Goal: Task Accomplishment & Management: Manage account settings

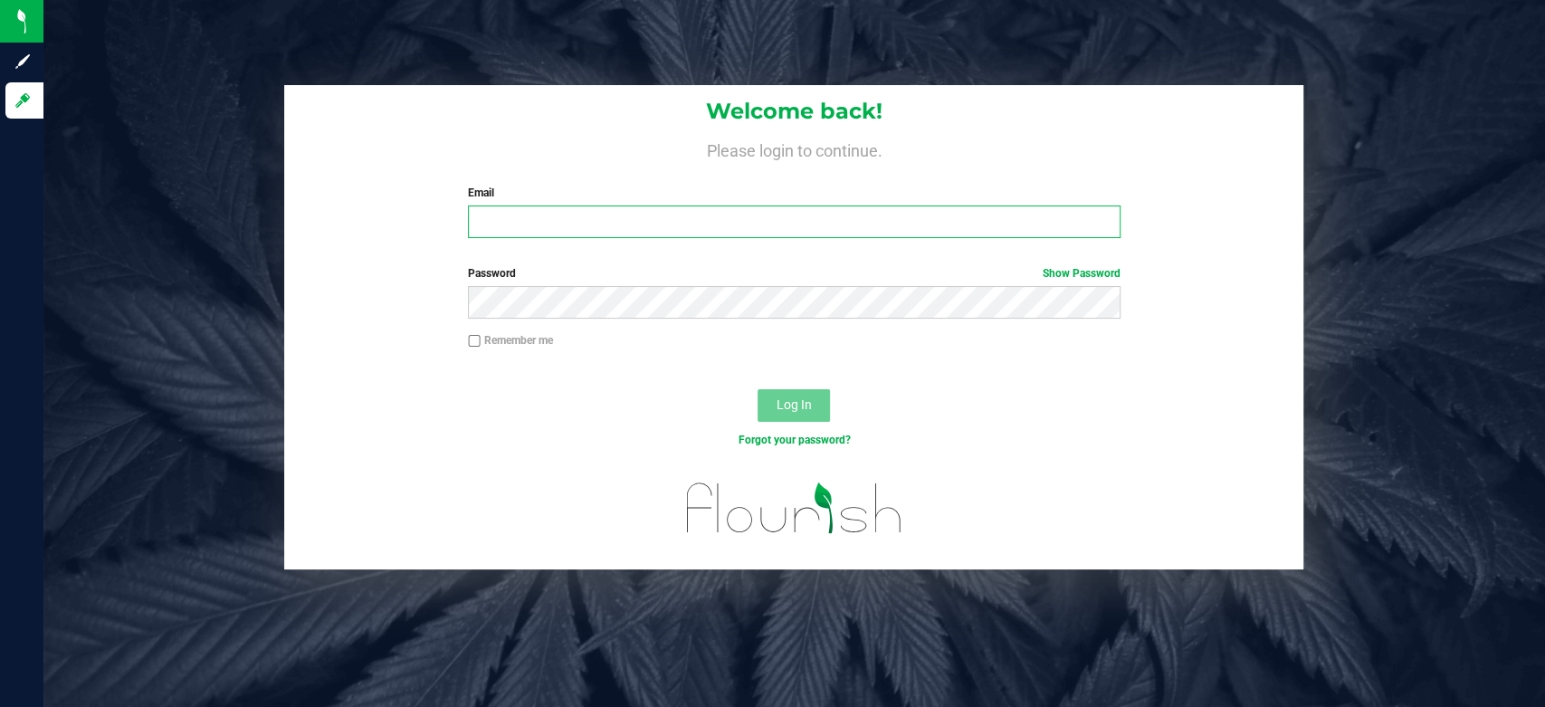
click at [659, 228] on input "Email" at bounding box center [794, 221] width 652 height 33
type input "[EMAIL_ADDRESS][DOMAIN_NAME]"
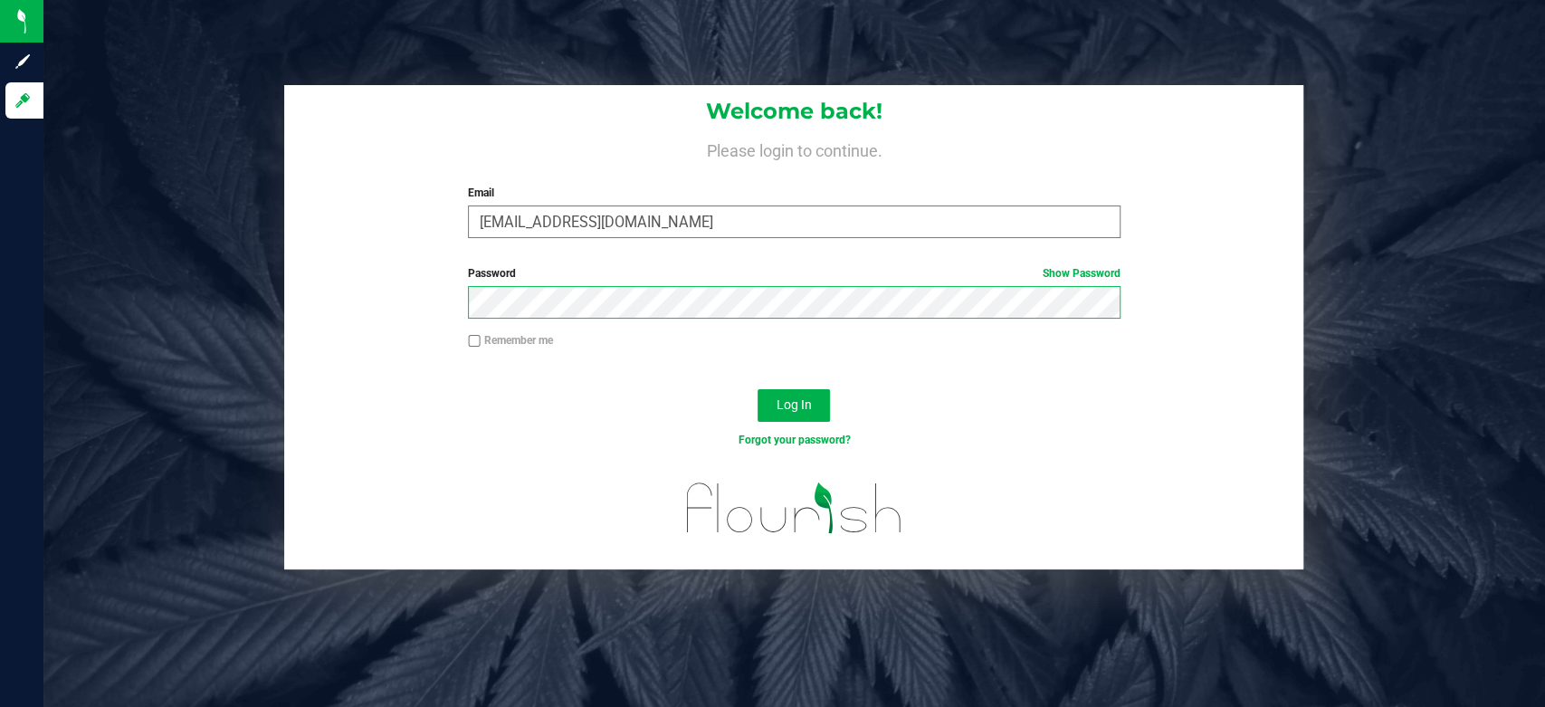
click at [659, 228] on input "[EMAIL_ADDRESS][DOMAIN_NAME]" at bounding box center [794, 221] width 652 height 33
click at [757, 389] on button "Log In" at bounding box center [793, 405] width 72 height 33
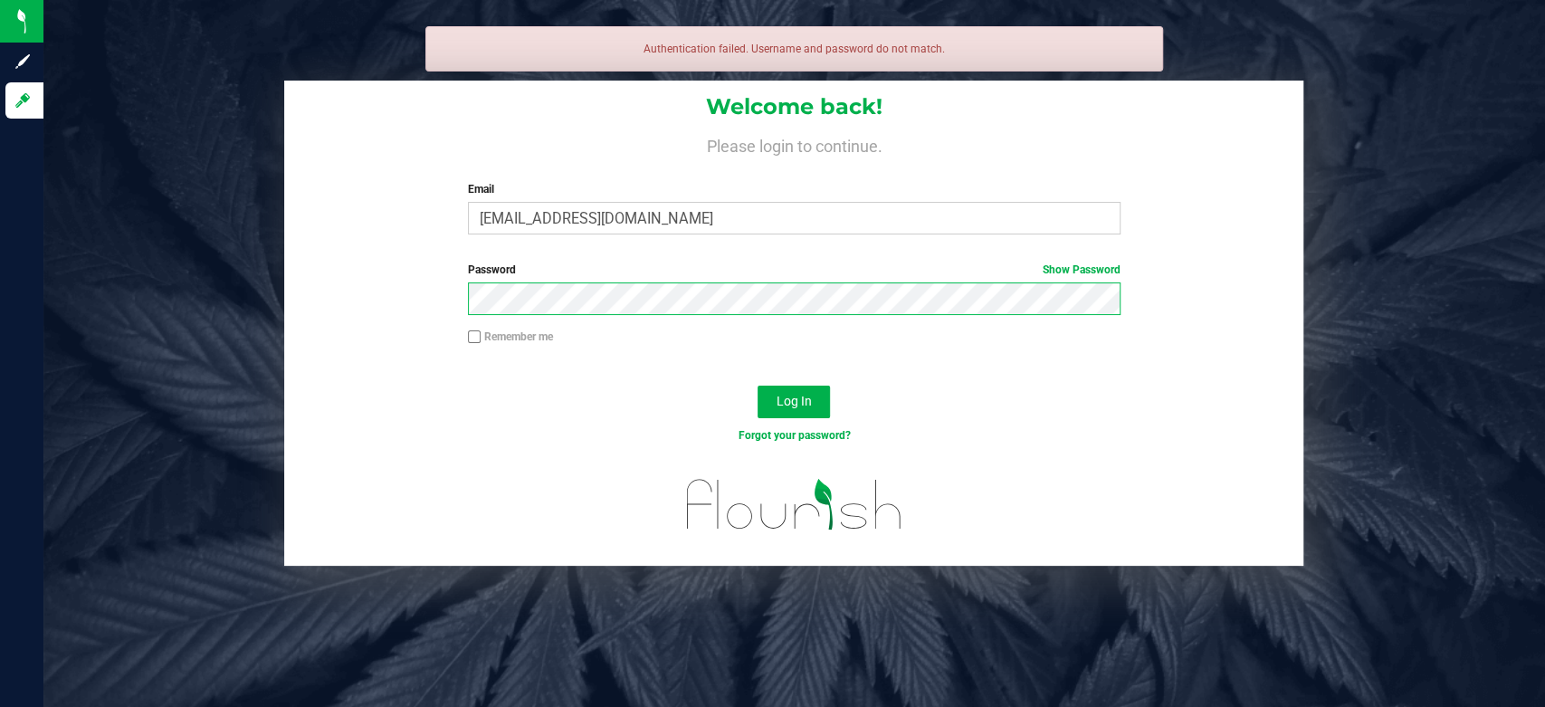
click at [757, 386] on button "Log In" at bounding box center [793, 402] width 72 height 33
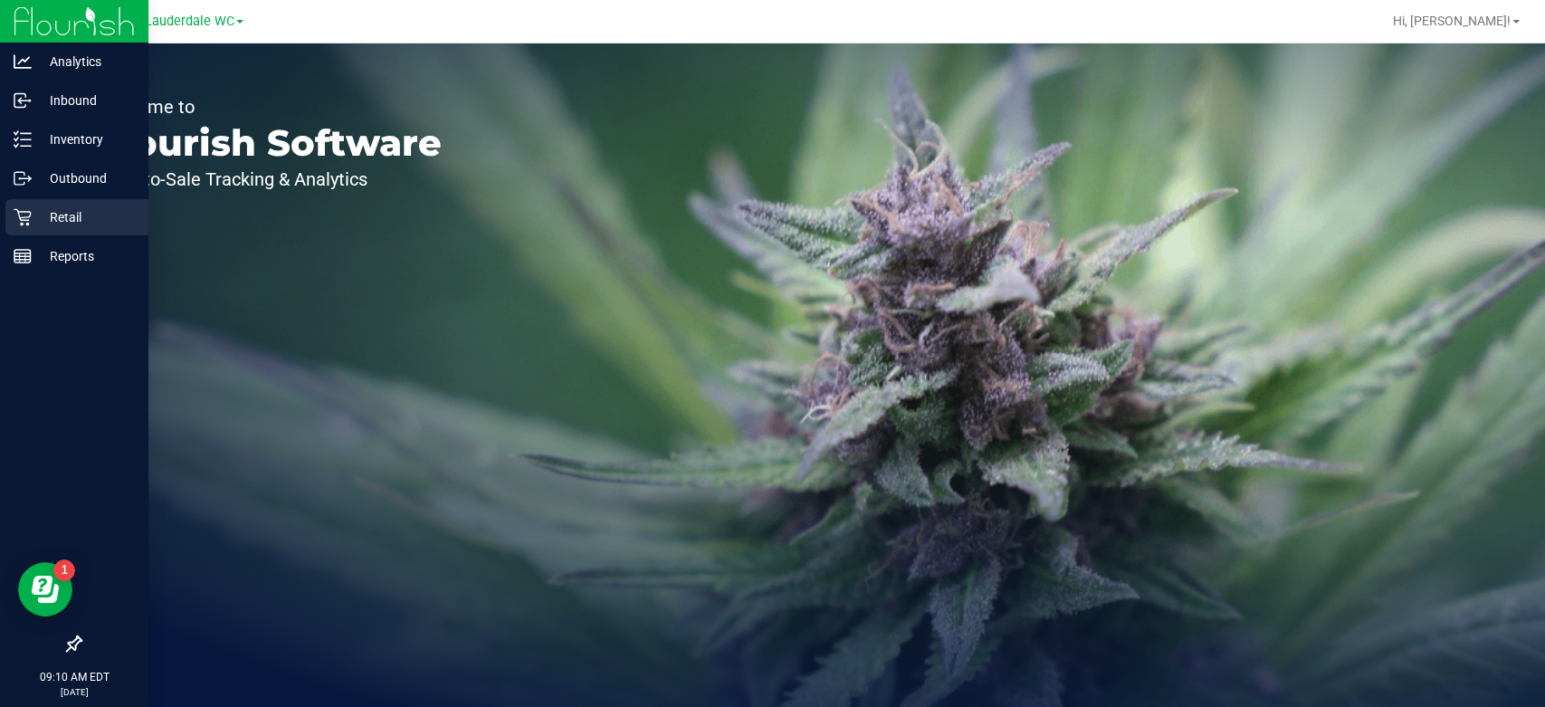
click at [18, 209] on icon at bounding box center [23, 217] width 18 height 18
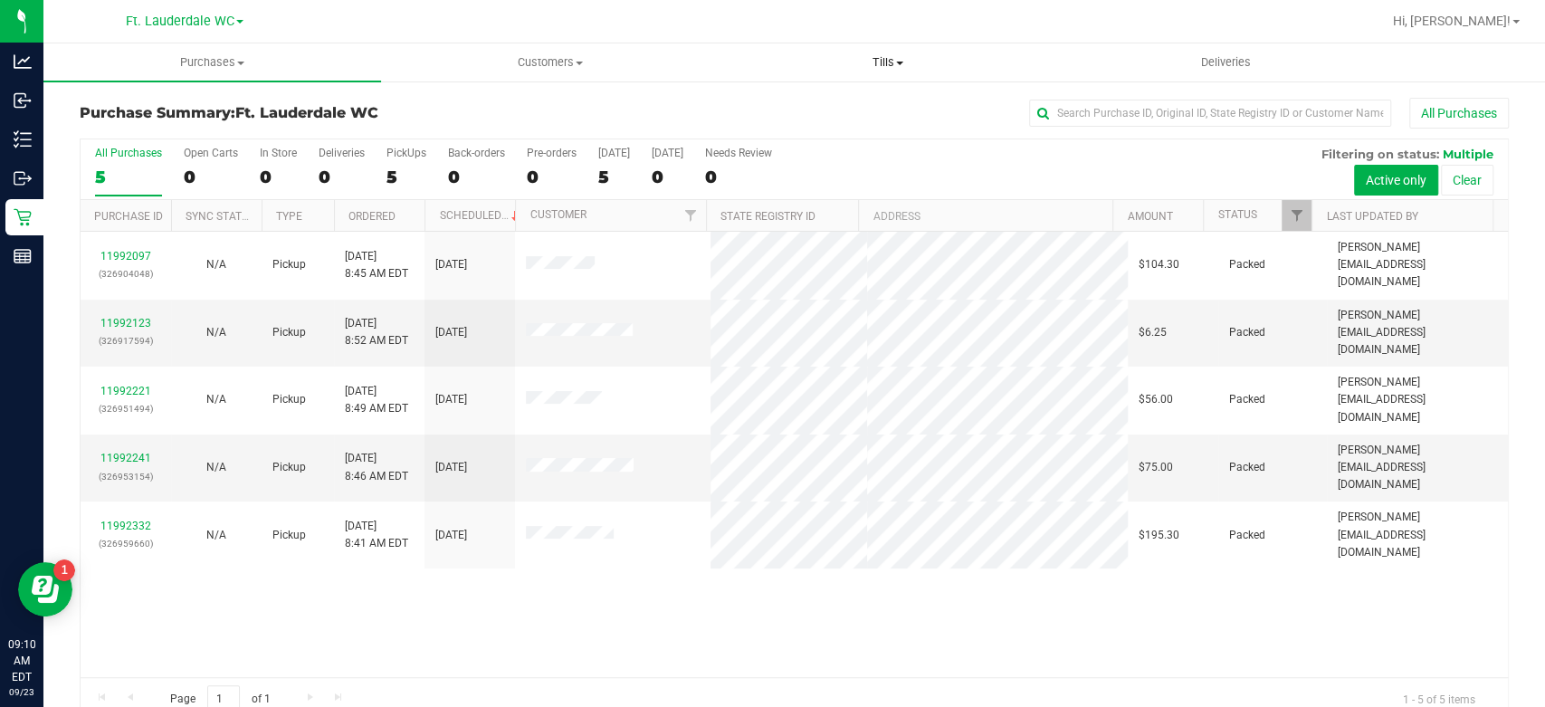
click at [893, 63] on span "Tills" at bounding box center [888, 62] width 336 height 16
click at [859, 104] on li "Manage tills" at bounding box center [888, 110] width 338 height 22
